Goal: Transaction & Acquisition: Purchase product/service

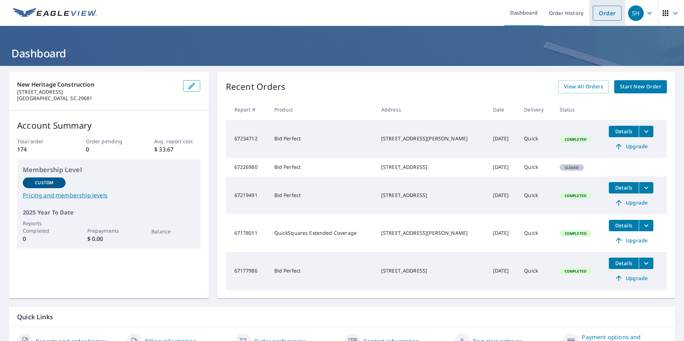
click at [601, 12] on link "Order" at bounding box center [606, 13] width 29 height 15
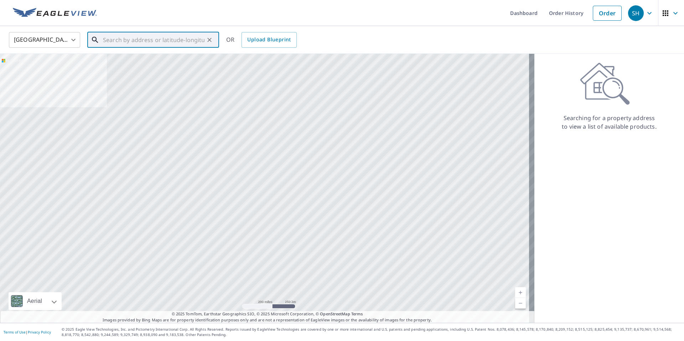
click at [189, 42] on input "text" at bounding box center [153, 40] width 101 height 20
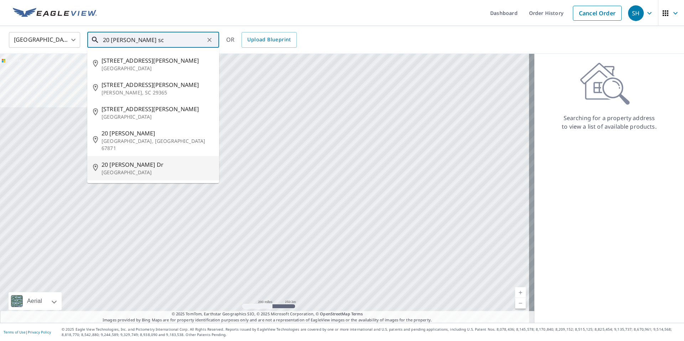
click at [146, 169] on p "[GEOGRAPHIC_DATA]" at bounding box center [157, 172] width 112 height 7
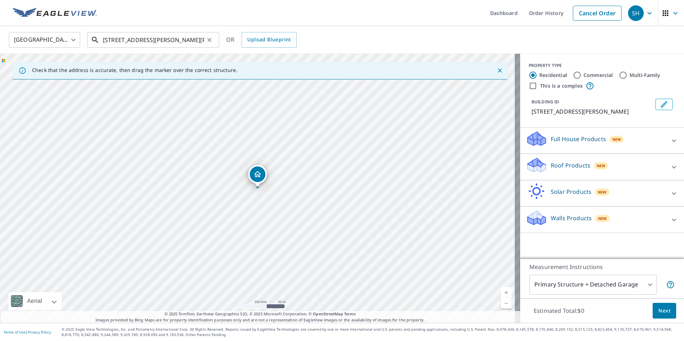
click at [106, 38] on input "[STREET_ADDRESS][PERSON_NAME][PERSON_NAME]" at bounding box center [153, 40] width 101 height 20
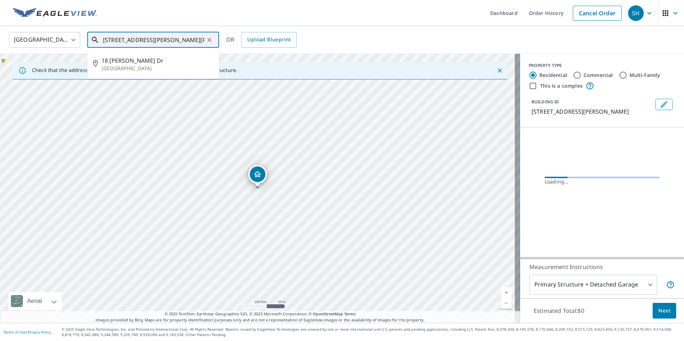
click at [171, 40] on input "[STREET_ADDRESS][PERSON_NAME][PERSON_NAME]" at bounding box center [153, 40] width 101 height 20
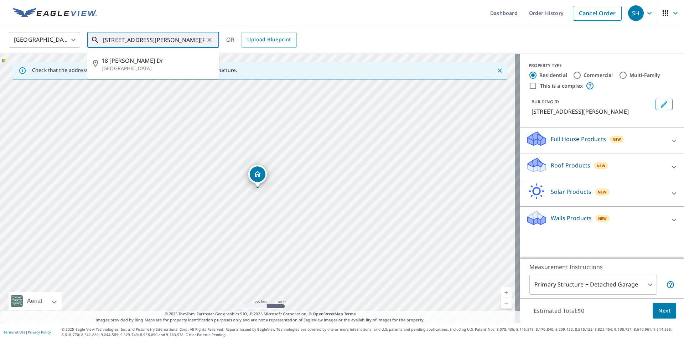
click at [141, 39] on input "[STREET_ADDRESS][PERSON_NAME][PERSON_NAME]" at bounding box center [153, 40] width 101 height 20
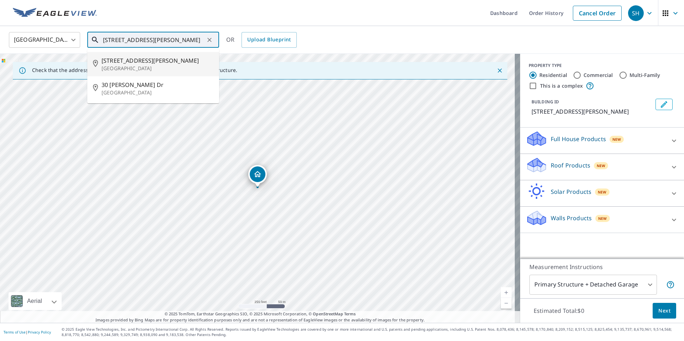
click at [157, 65] on p "[GEOGRAPHIC_DATA]" at bounding box center [157, 68] width 112 height 7
type input "[STREET_ADDRESS][PERSON_NAME]"
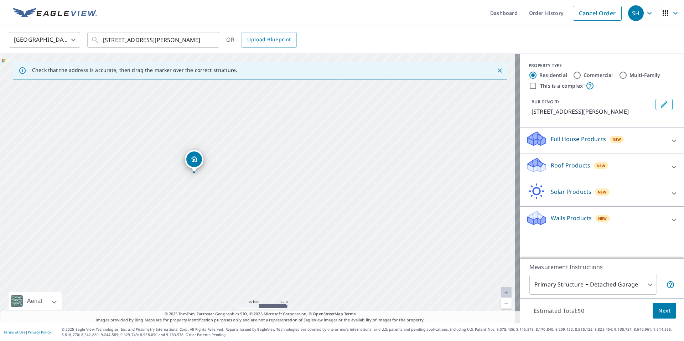
drag, startPoint x: 315, startPoint y: 215, endPoint x: 251, endPoint y: 200, distance: 65.1
click at [251, 200] on div "[STREET_ADDRESS][PERSON_NAME]" at bounding box center [260, 188] width 520 height 269
click at [596, 143] on div "Full House Products New" at bounding box center [595, 140] width 140 height 20
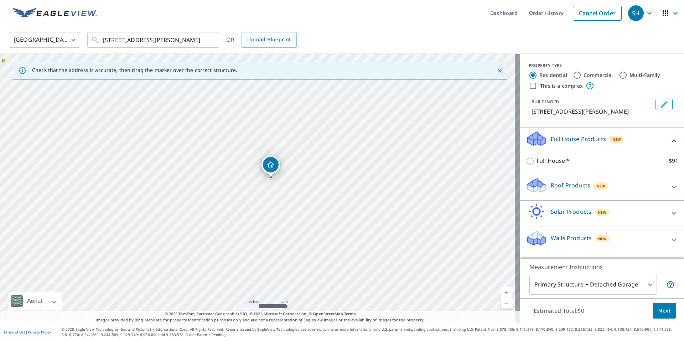
click at [596, 143] on div "Full House Products New" at bounding box center [597, 140] width 144 height 20
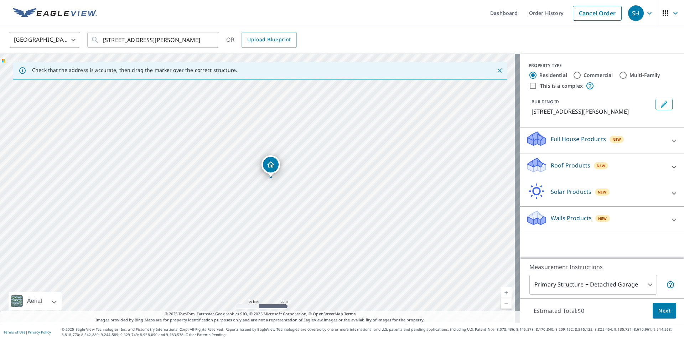
click at [614, 165] on div "Roof Products New" at bounding box center [595, 167] width 140 height 20
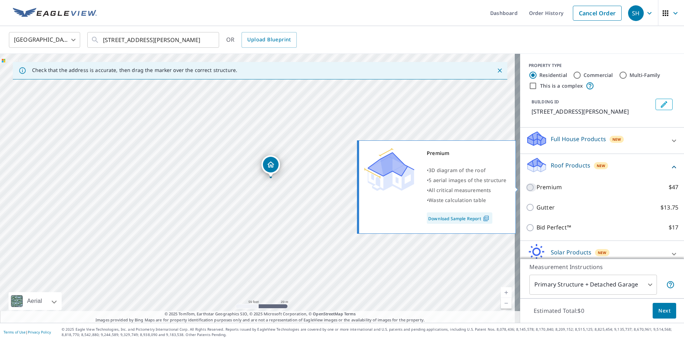
click at [527, 189] on input "Premium $47" at bounding box center [530, 187] width 11 height 9
checkbox input "true"
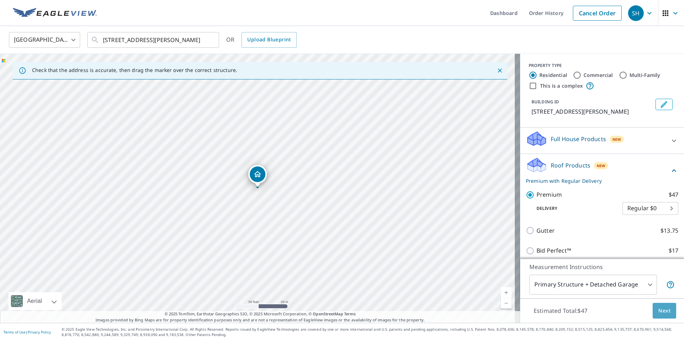
click at [663, 313] on span "Next" at bounding box center [664, 310] width 12 height 9
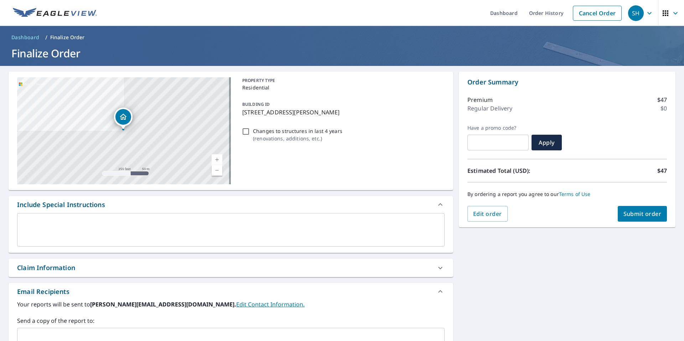
click at [643, 213] on span "Submit order" at bounding box center [642, 214] width 38 height 8
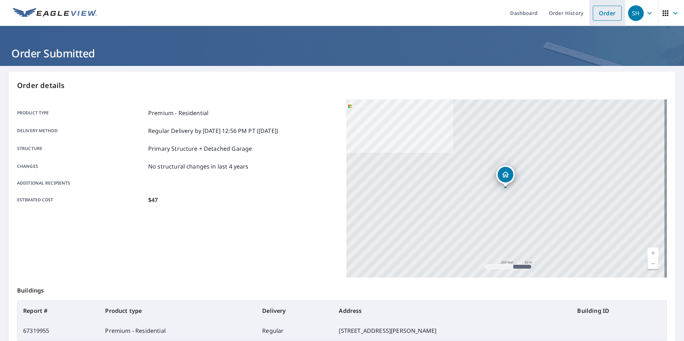
click at [606, 15] on link "Order" at bounding box center [606, 13] width 29 height 15
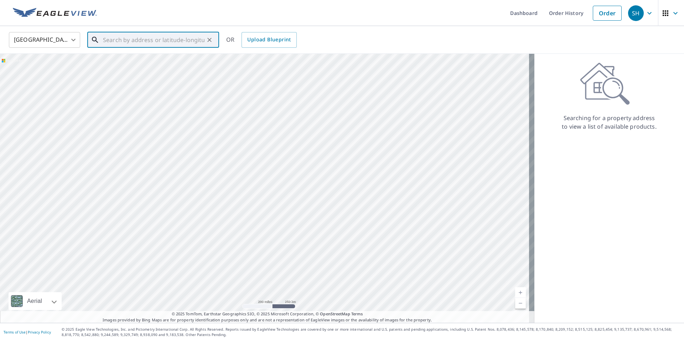
click at [115, 38] on input "text" at bounding box center [153, 40] width 101 height 20
paste input "[STREET_ADDRESS]"
click at [176, 68] on p "Greer, SC 29650" at bounding box center [157, 68] width 112 height 7
type input "[STREET_ADDRESS]"
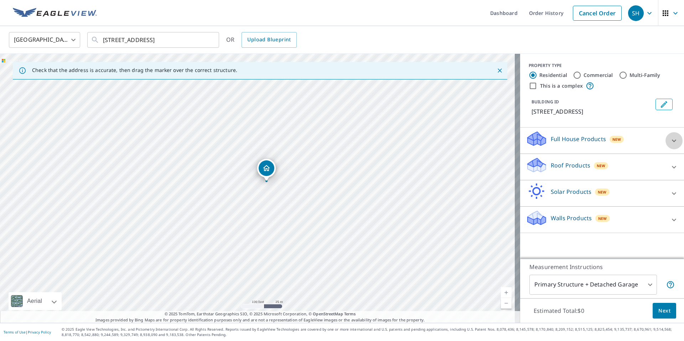
click at [671, 141] on icon at bounding box center [673, 140] width 4 height 2
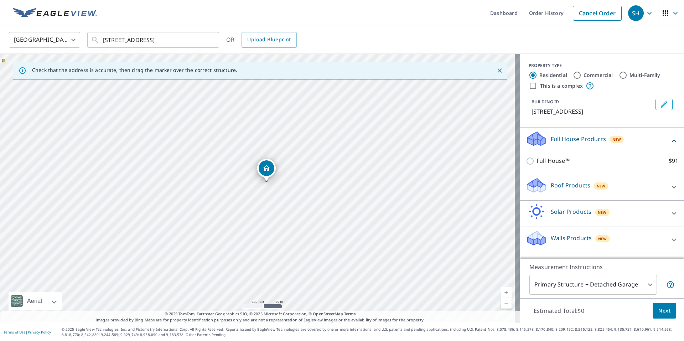
click at [669, 234] on div at bounding box center [673, 239] width 17 height 17
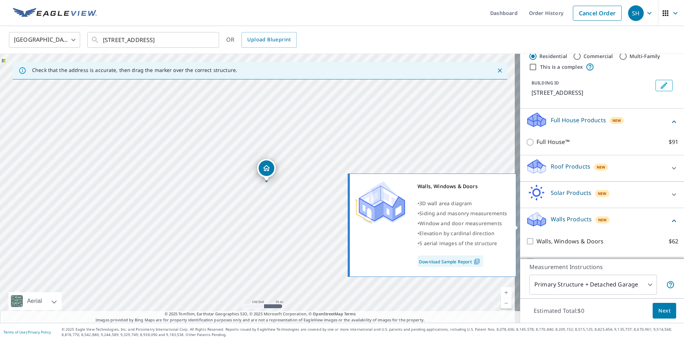
scroll to position [35, 0]
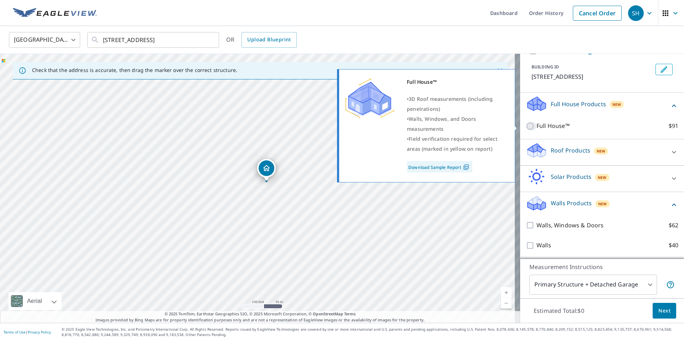
click at [525, 126] on input "Full House™ $91" at bounding box center [530, 126] width 11 height 9
checkbox input "true"
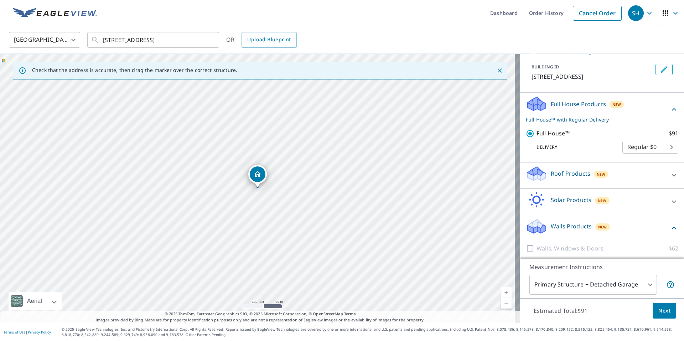
click at [667, 312] on button "Next" at bounding box center [663, 311] width 23 height 16
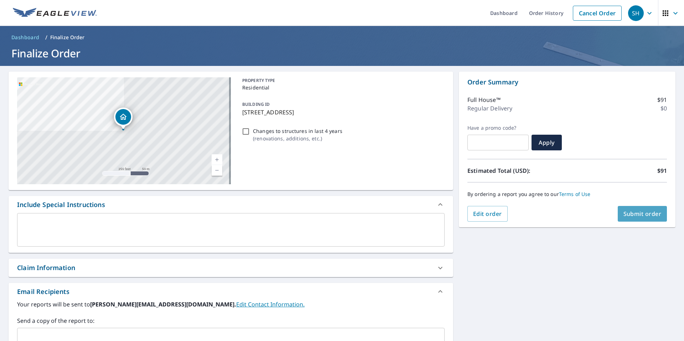
click at [644, 213] on span "Submit order" at bounding box center [642, 214] width 38 height 8
